Goal: Task Accomplishment & Management: Manage account settings

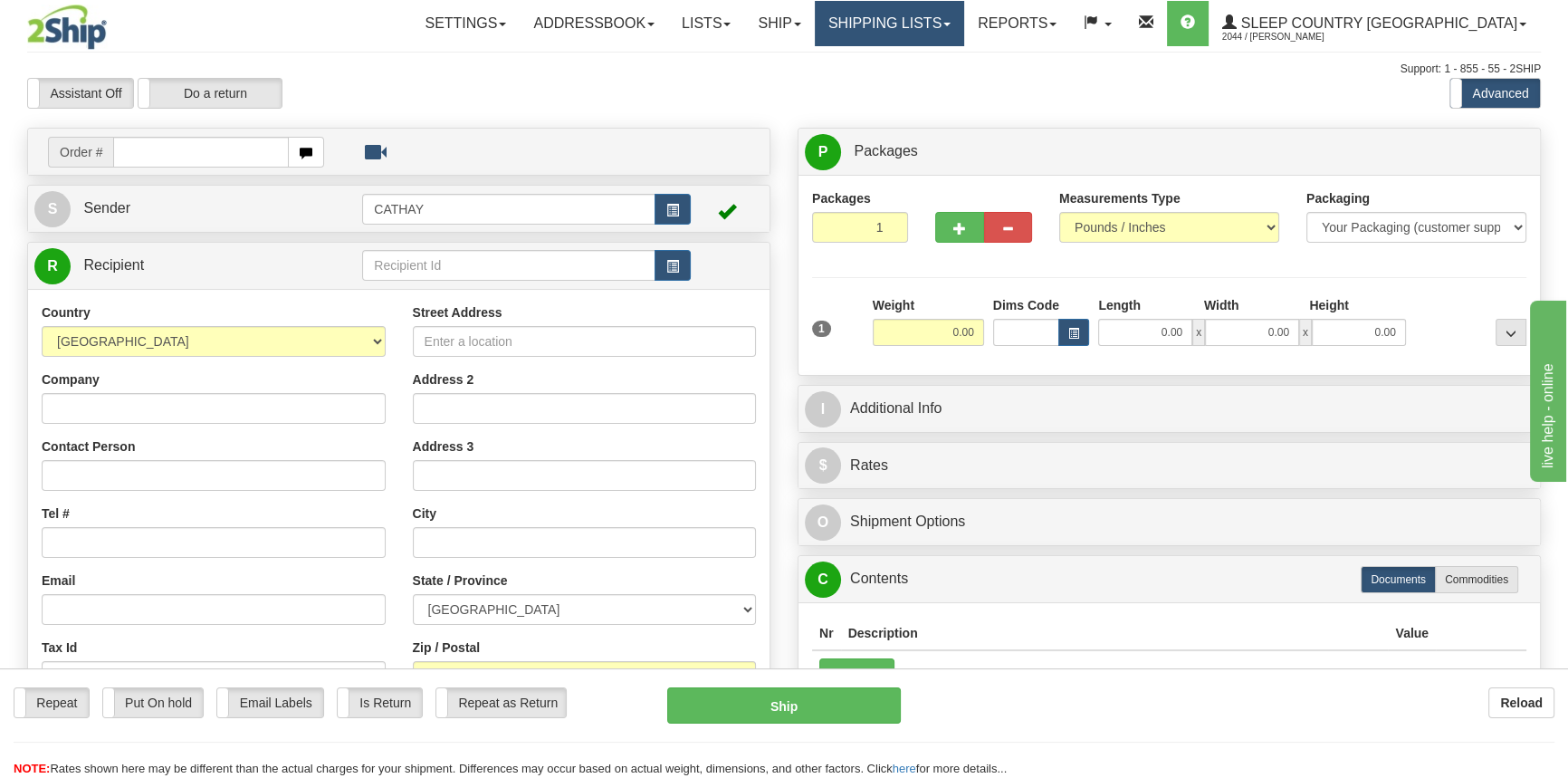
click at [965, 33] on link "Shipping lists" at bounding box center [889, 23] width 150 height 45
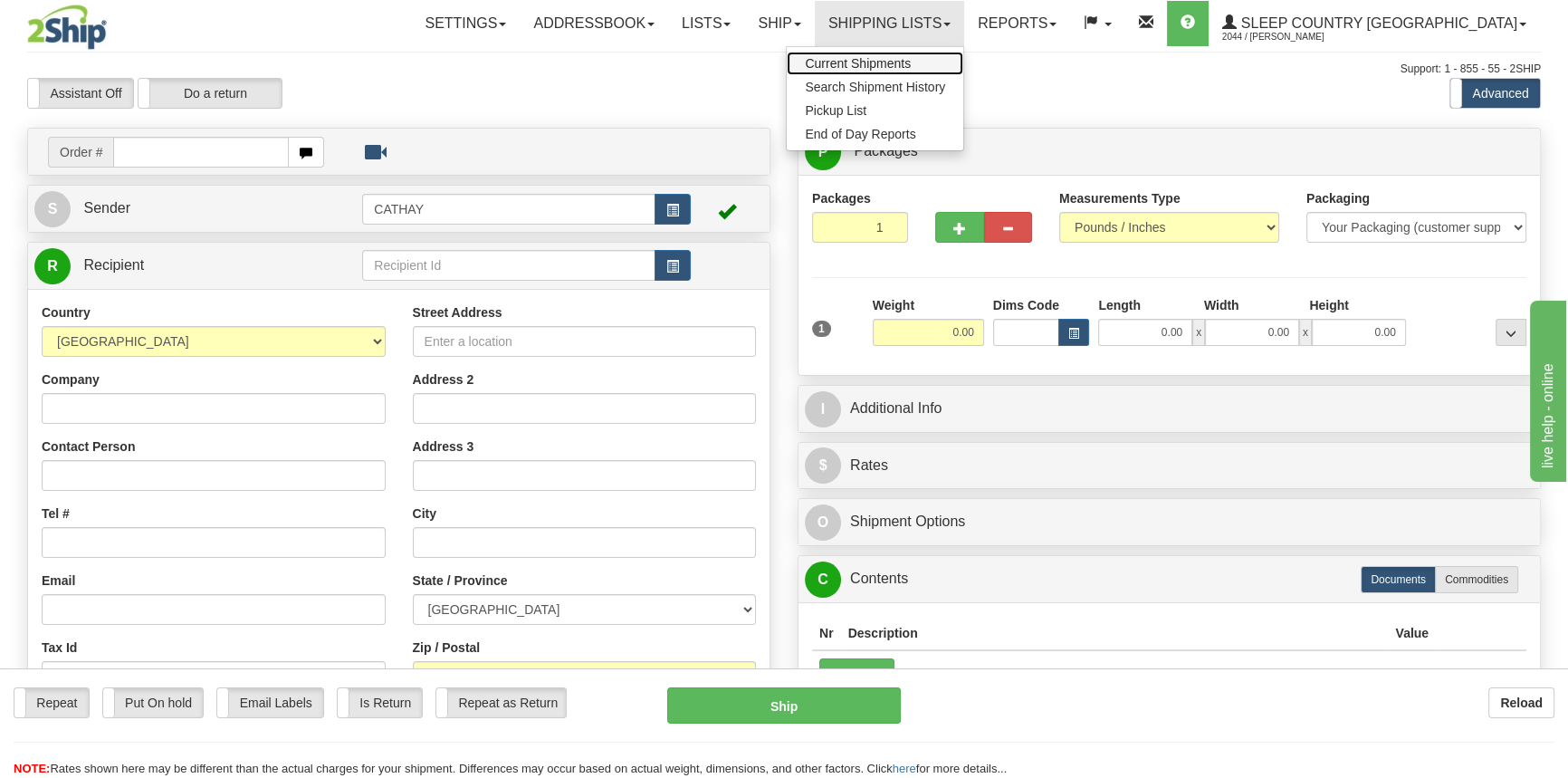
click at [911, 68] on span "Current Shipments" at bounding box center [857, 63] width 106 height 14
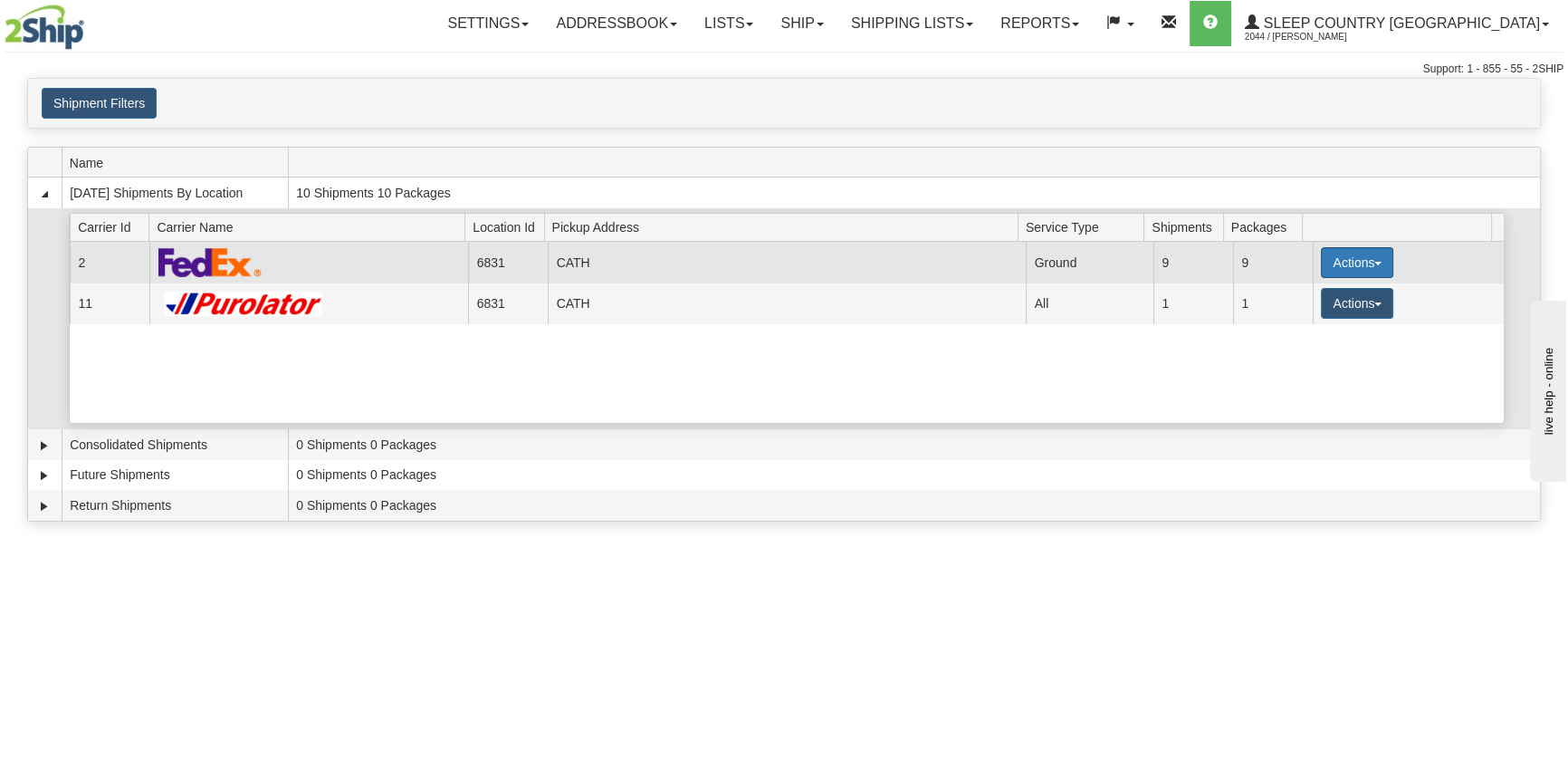
click at [1331, 260] on button "Actions" at bounding box center [1357, 262] width 72 height 31
click at [1309, 385] on link "Print" at bounding box center [1320, 391] width 145 height 24
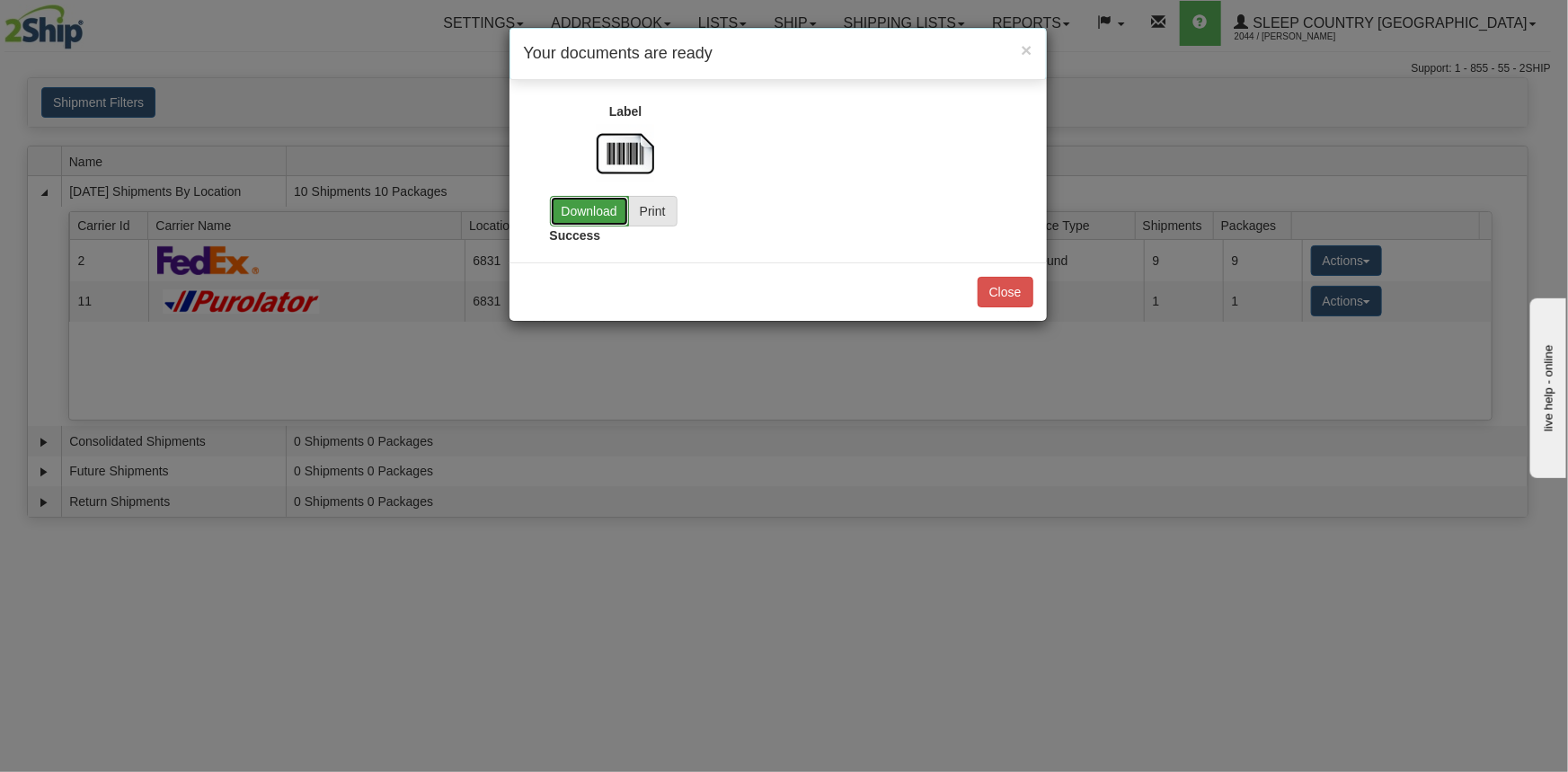
click at [603, 215] on link "Download" at bounding box center [590, 211] width 79 height 30
click at [1002, 286] on button "Close" at bounding box center [1005, 292] width 56 height 30
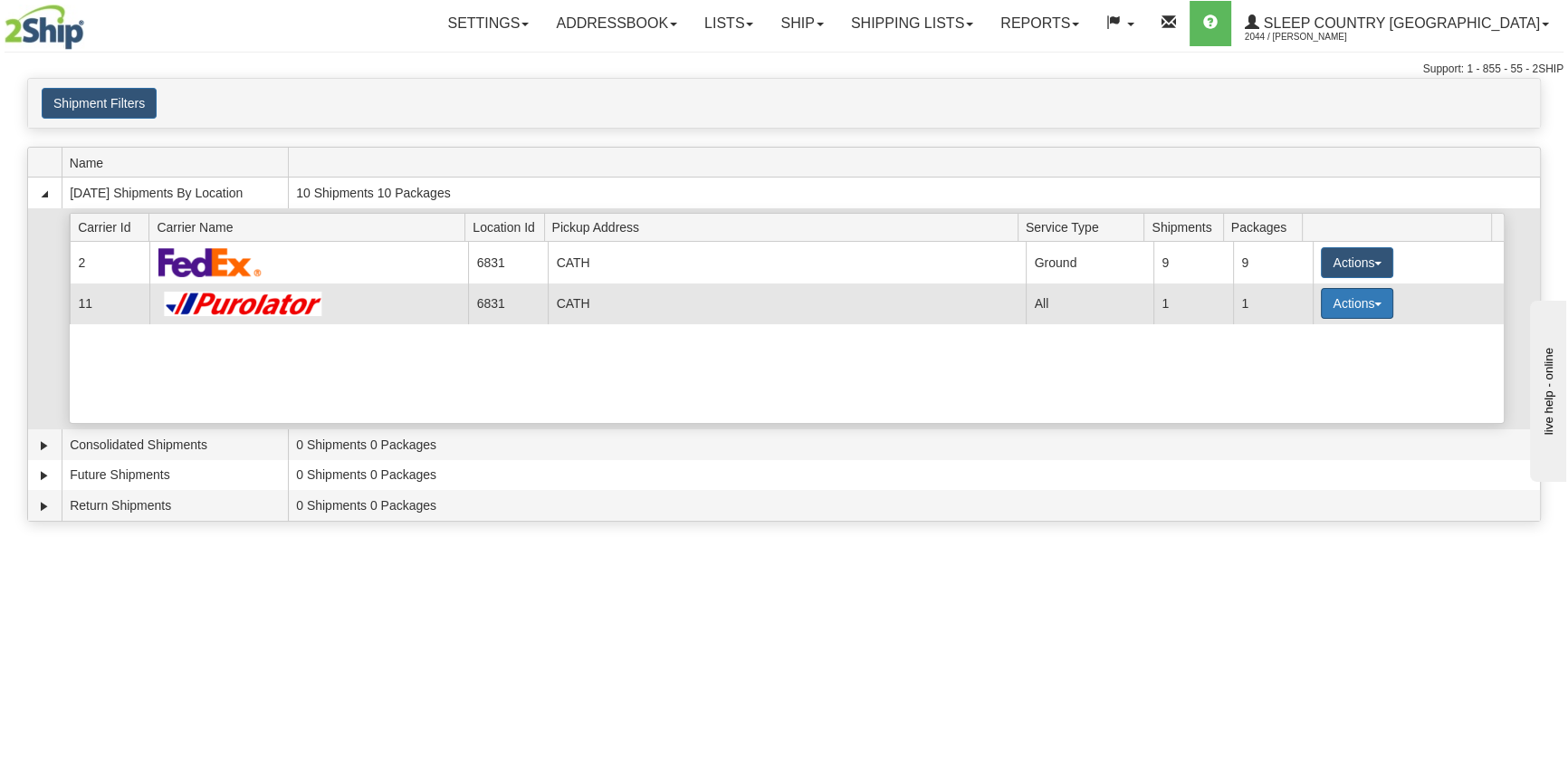
click at [1373, 297] on button "Actions" at bounding box center [1357, 303] width 72 height 31
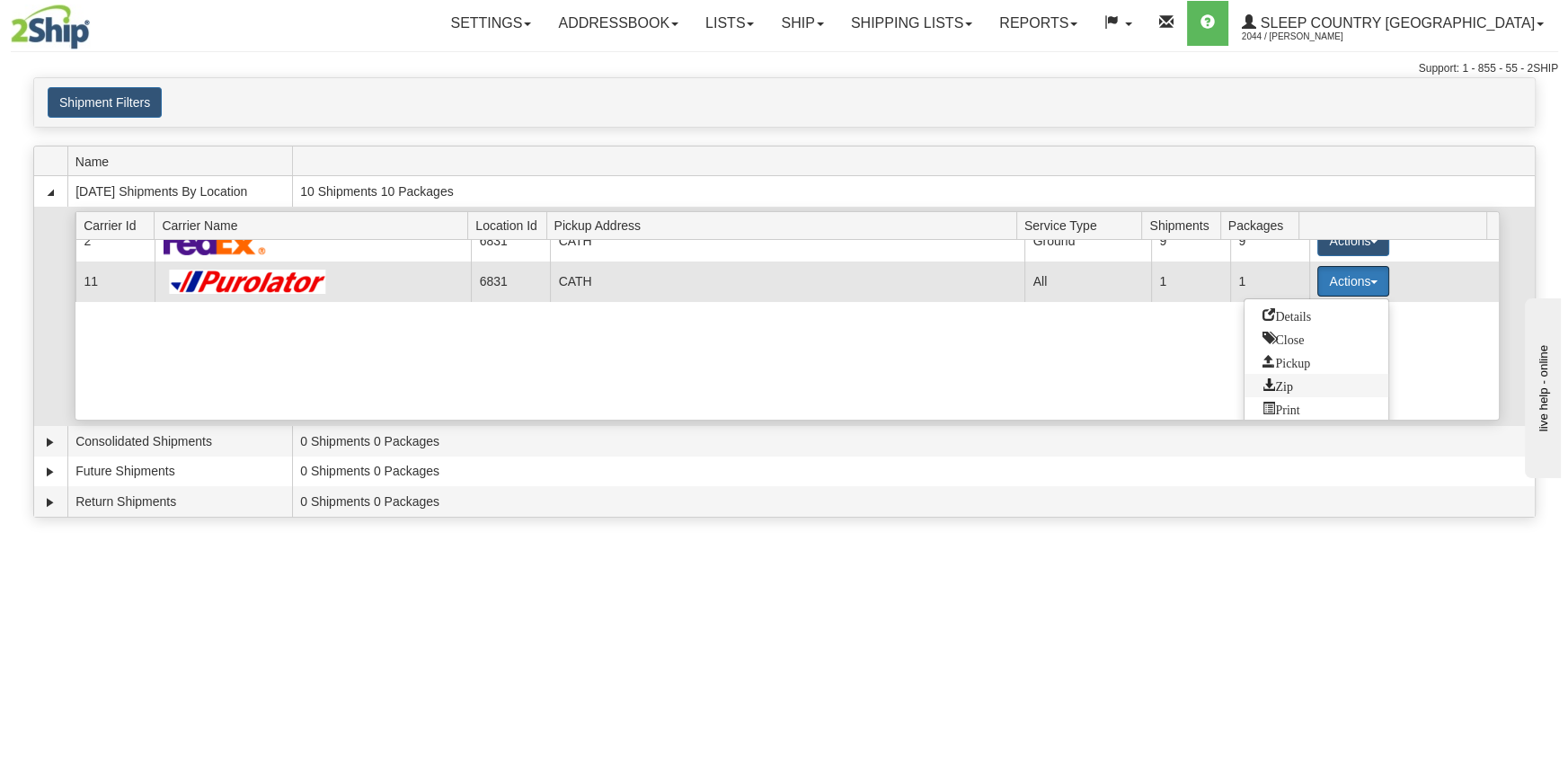
scroll to position [26, 0]
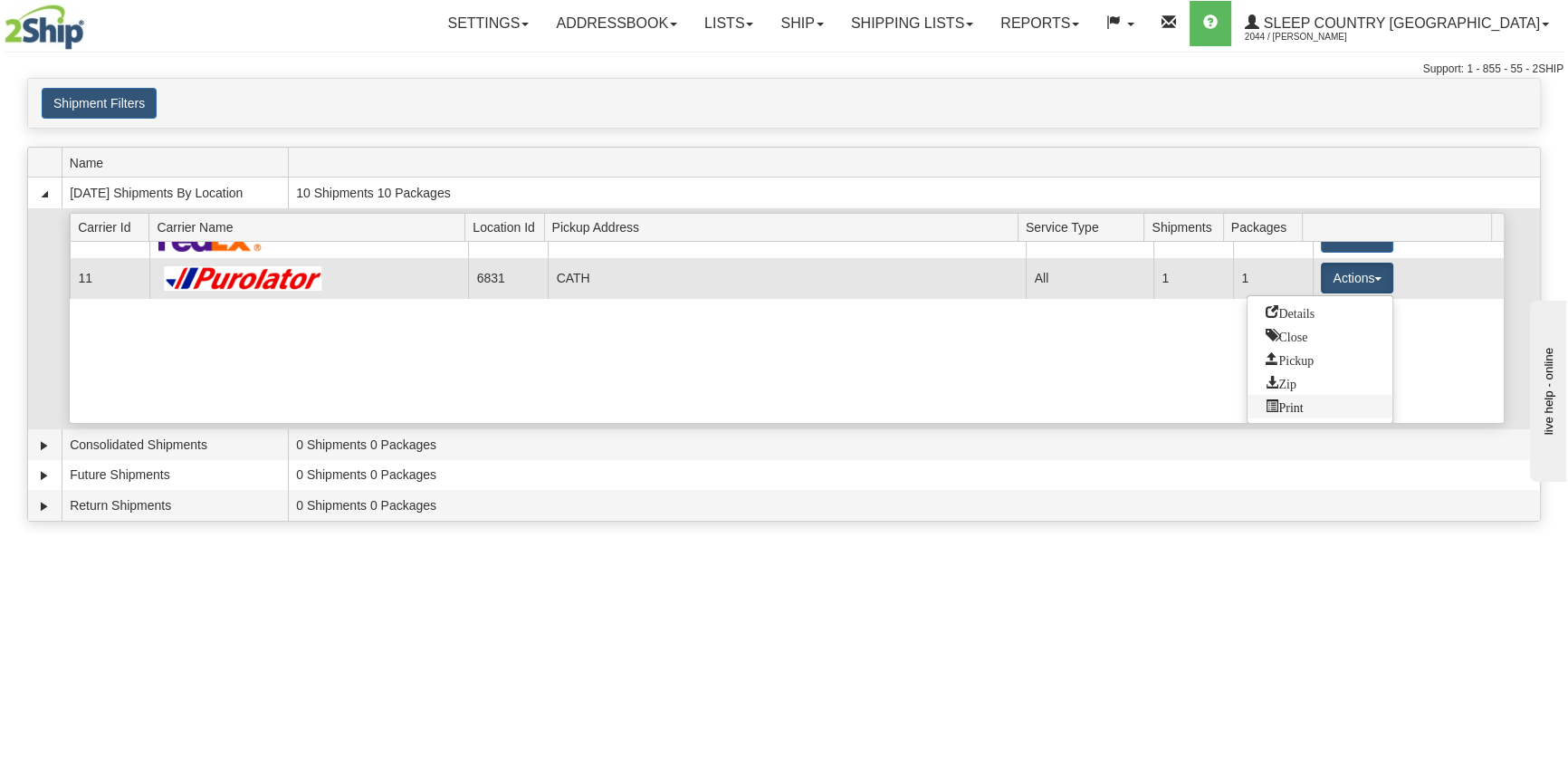
click at [1303, 399] on span "Print" at bounding box center [1284, 405] width 37 height 12
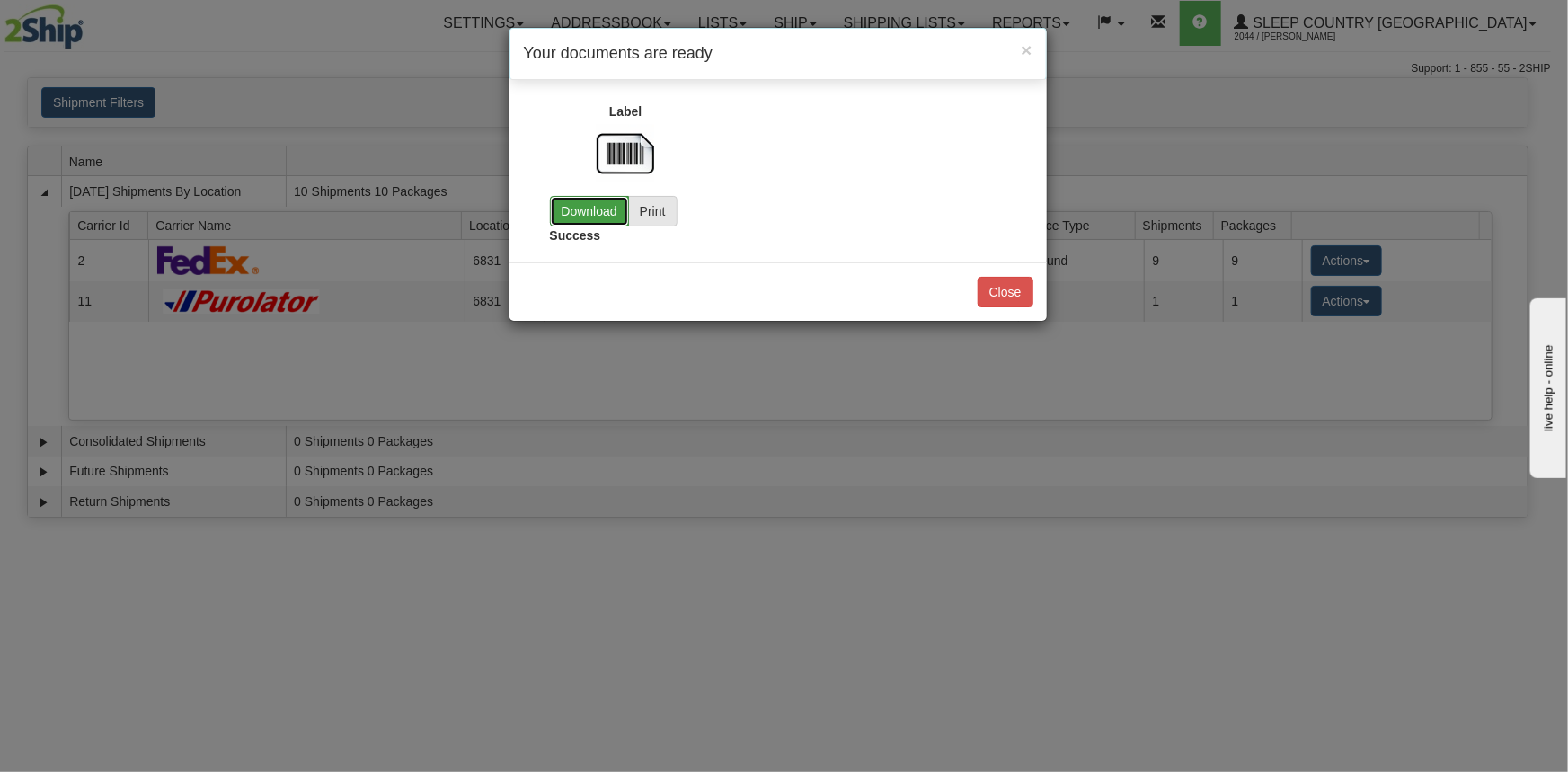
click at [599, 212] on link "Download" at bounding box center [590, 211] width 79 height 30
click at [1024, 288] on button "Close" at bounding box center [1005, 292] width 56 height 30
